Goal: Information Seeking & Learning: Learn about a topic

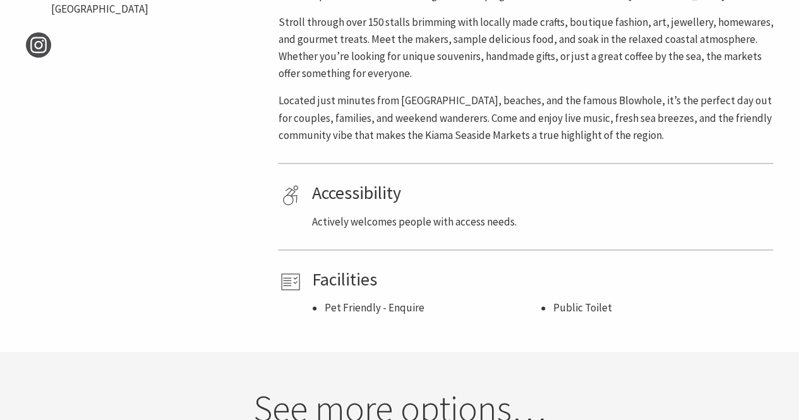
scroll to position [688, 0]
drag, startPoint x: 446, startPoint y: 277, endPoint x: 366, endPoint y: 277, distance: 80.2
click at [366, 277] on h4 "Facilities" at bounding box center [539, 278] width 457 height 21
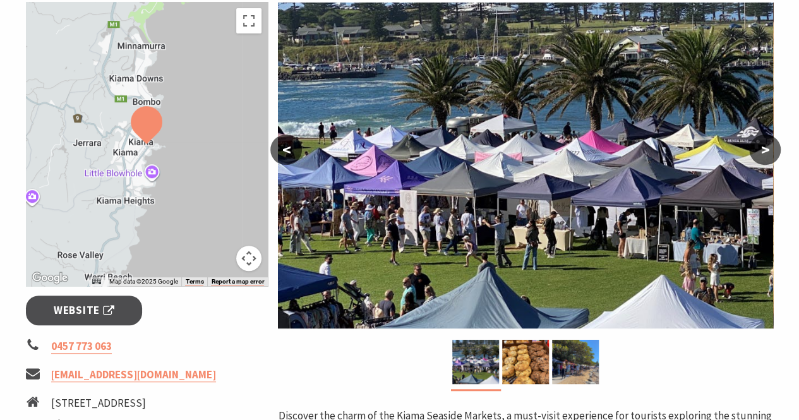
scroll to position [236, 0]
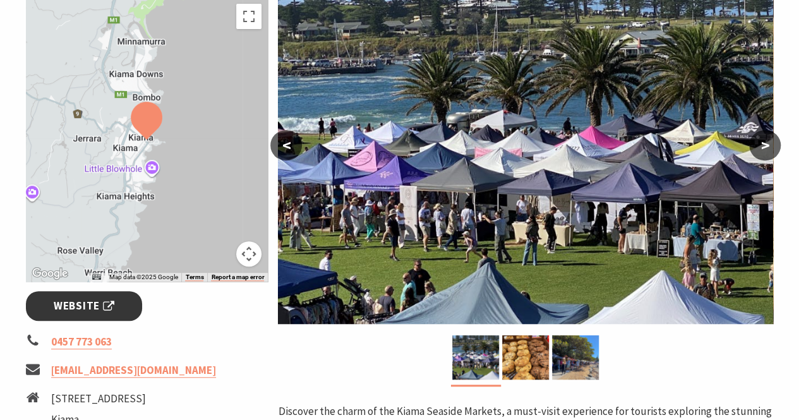
click at [111, 304] on span "Website" at bounding box center [84, 305] width 61 height 17
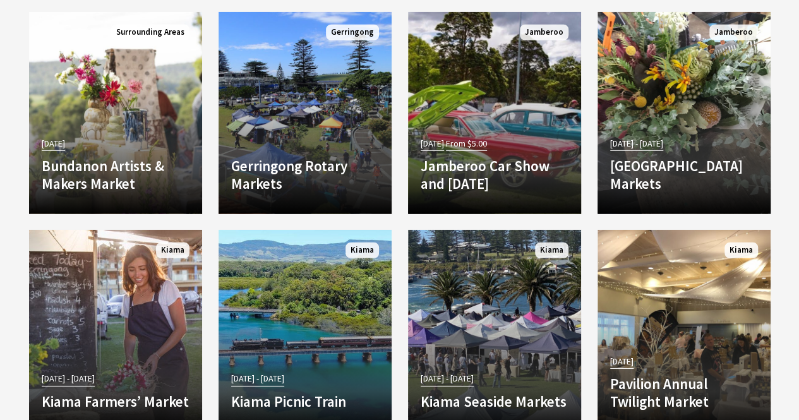
scroll to position [1794, 0]
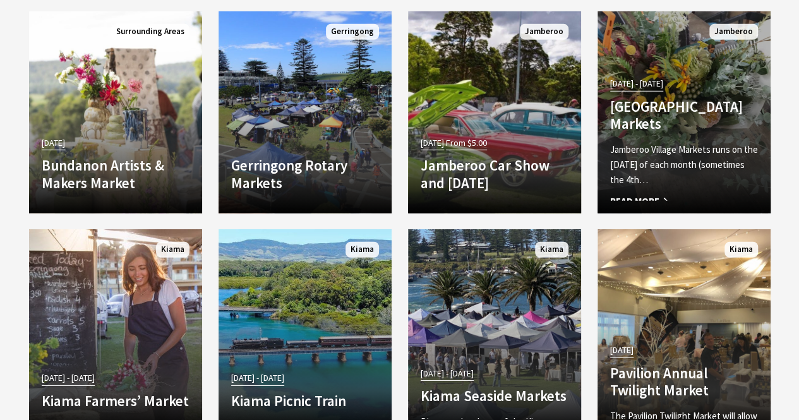
click at [677, 142] on p "Jamberoo Village Markets runs on the last Sunday of each month (sometimes the 4…" at bounding box center [684, 164] width 148 height 45
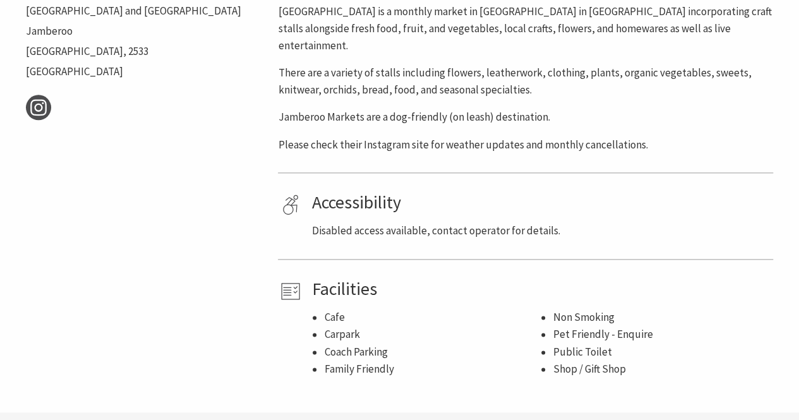
scroll to position [682, 0]
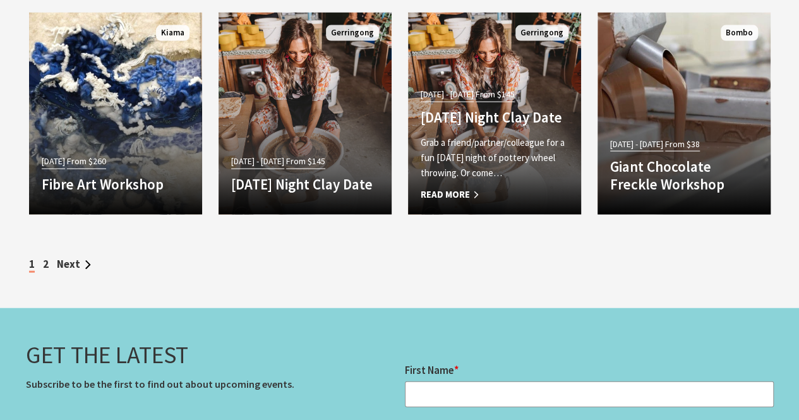
scroll to position [3720, 0]
